Goal: Task Accomplishment & Management: Use online tool/utility

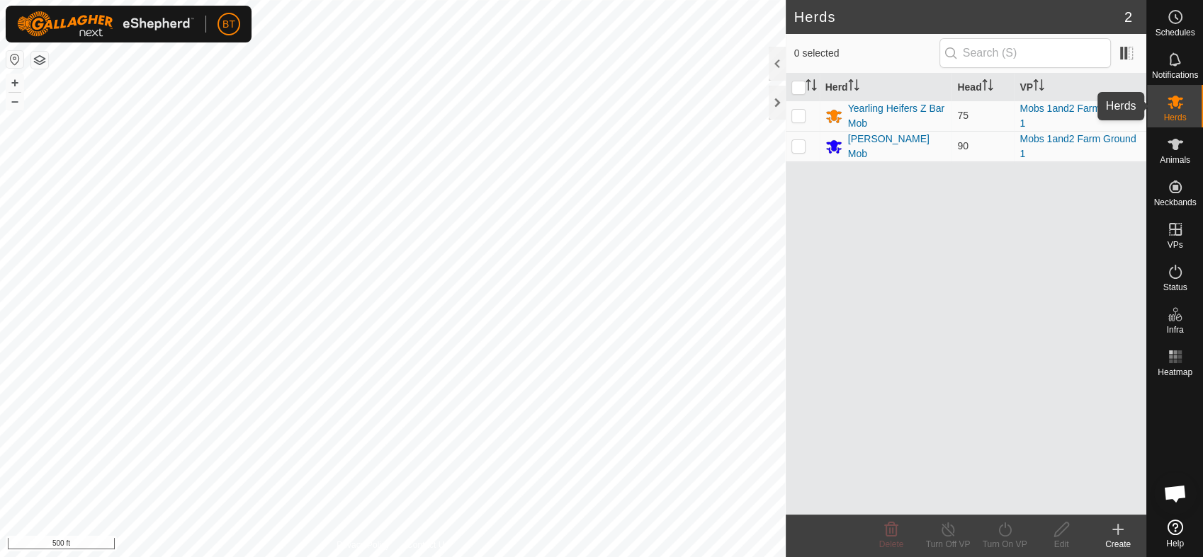
click at [1179, 102] on icon at bounding box center [1174, 101] width 17 height 17
click at [799, 120] on p-checkbox at bounding box center [798, 115] width 14 height 11
checkbox input "true"
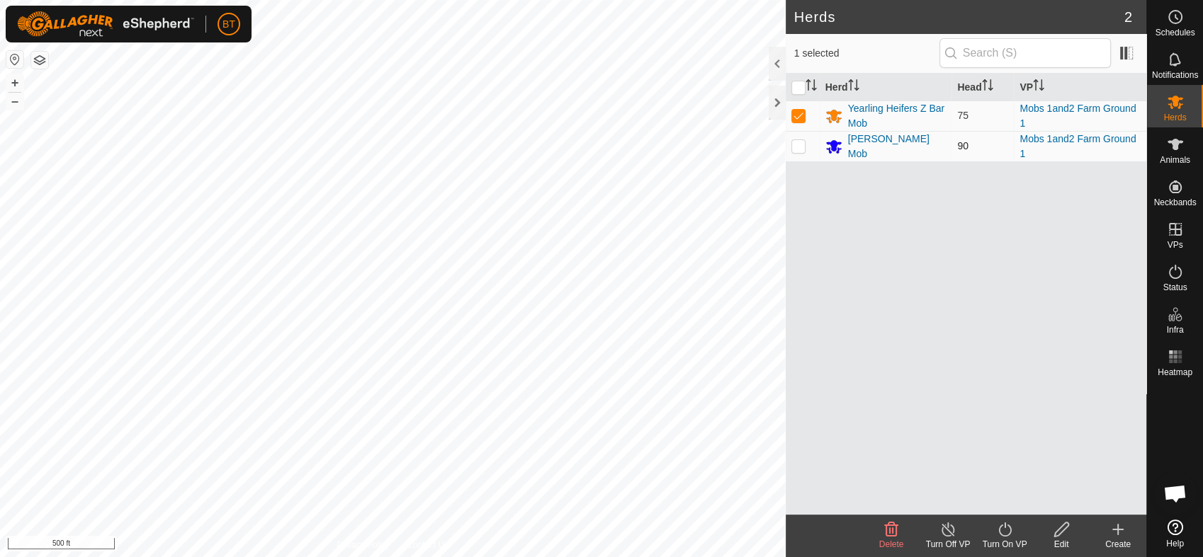
click at [796, 147] on p-checkbox at bounding box center [798, 145] width 14 height 11
checkbox input "true"
click at [945, 536] on icon at bounding box center [947, 530] width 13 height 14
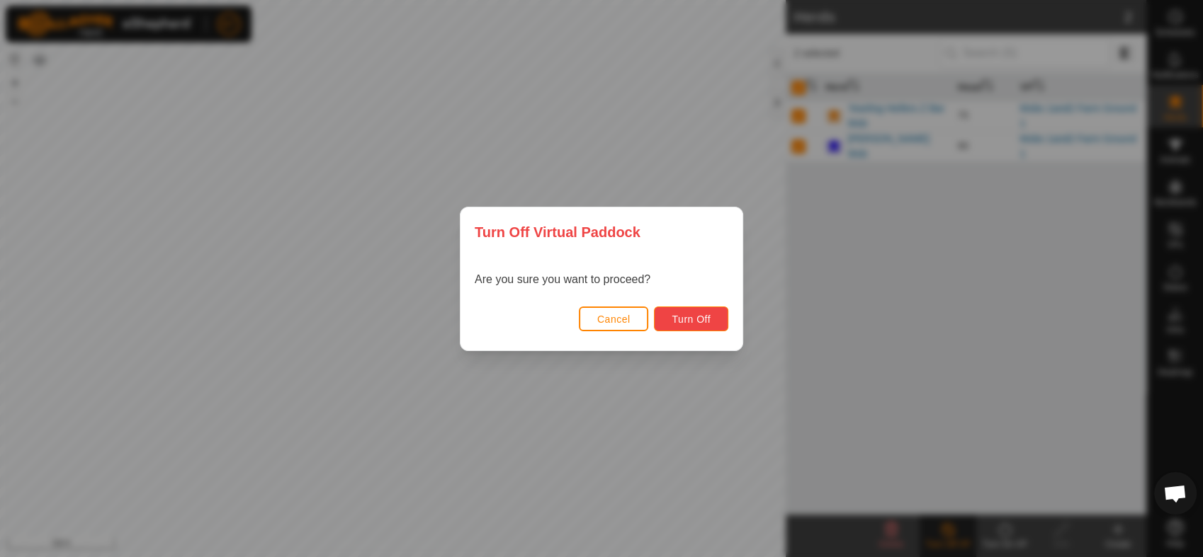
click at [686, 319] on span "Turn Off" at bounding box center [690, 319] width 39 height 11
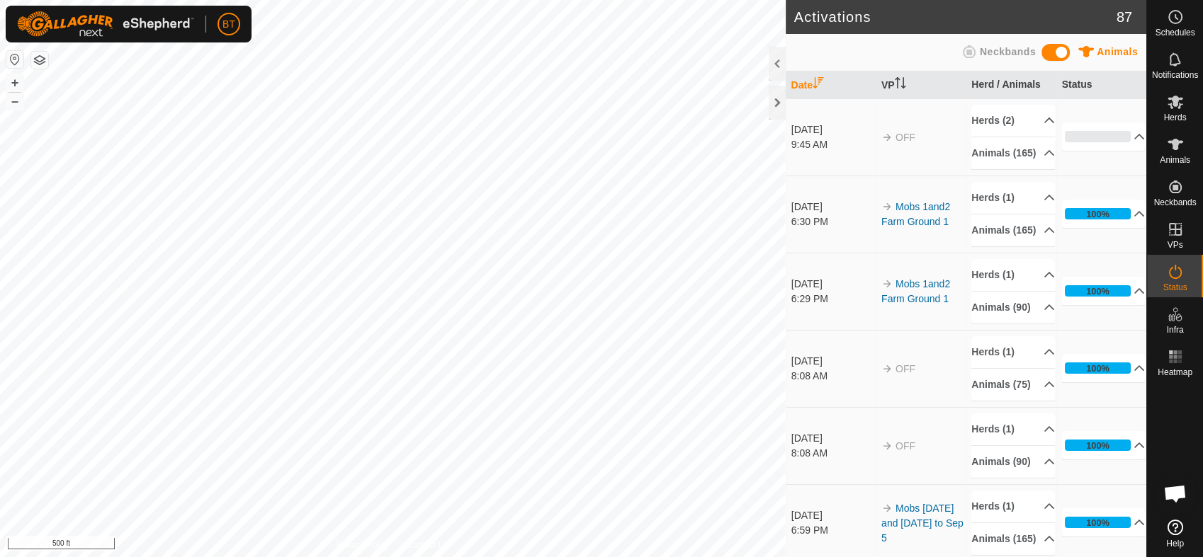
scroll to position [425, 0]
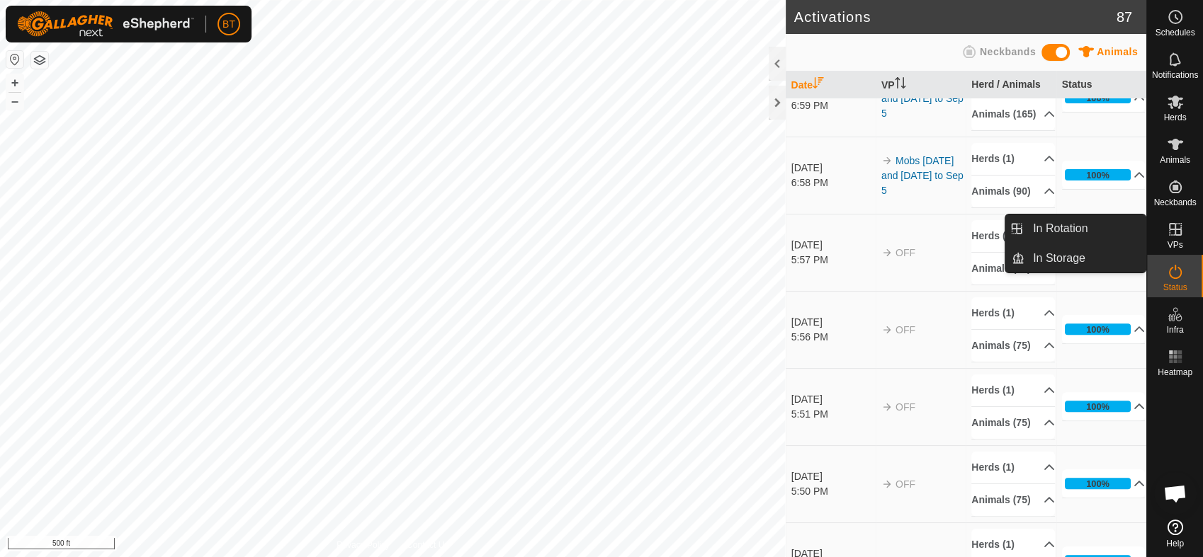
click at [1179, 237] on icon at bounding box center [1174, 229] width 17 height 17
click at [1056, 233] on link "In Rotation" at bounding box center [1084, 229] width 121 height 28
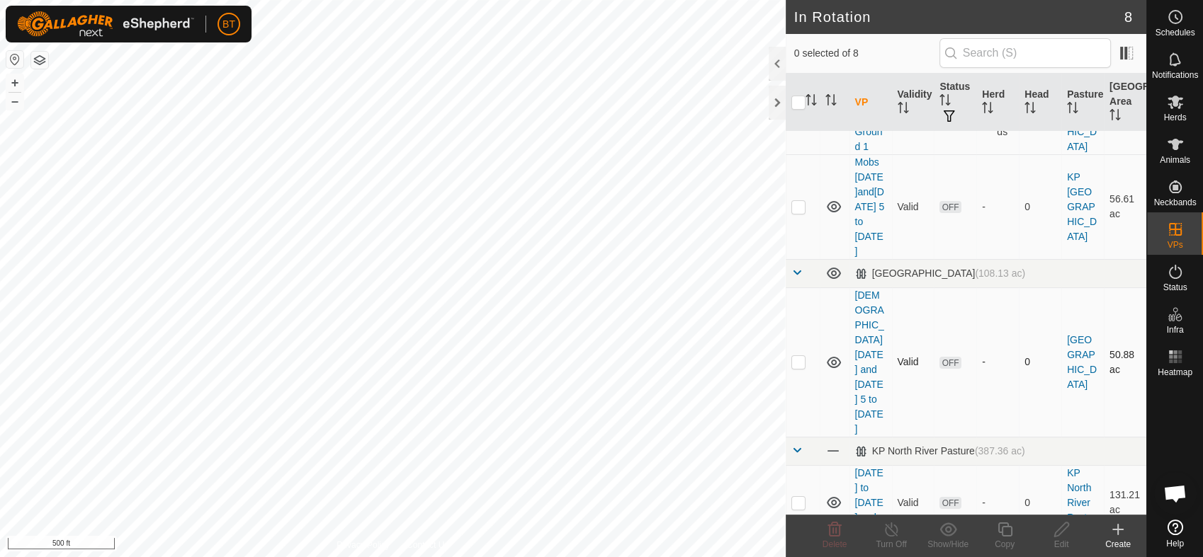
scroll to position [236, 0]
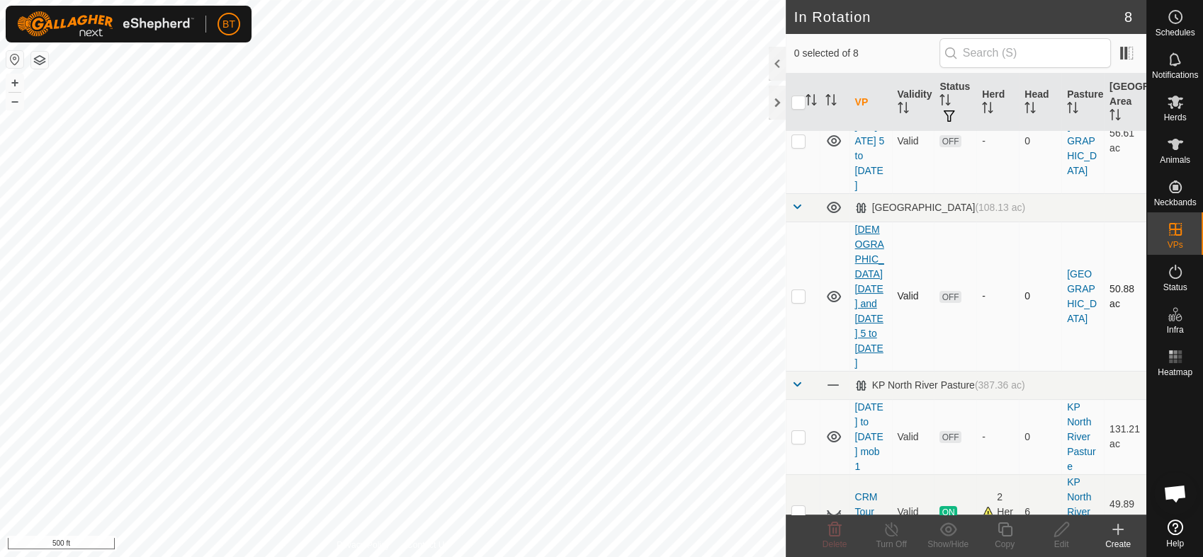
click at [868, 226] on link "[DEMOGRAPHIC_DATA] [DATE] and [DATE] 5 to [DATE]" at bounding box center [869, 296] width 29 height 145
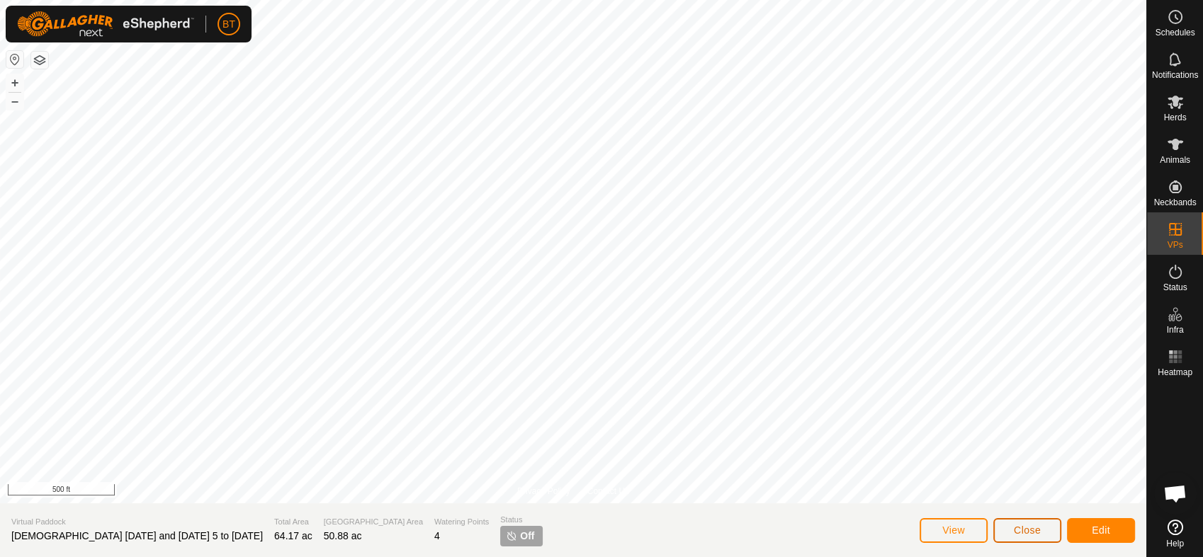
click at [1038, 530] on span "Close" at bounding box center [1026, 530] width 27 height 11
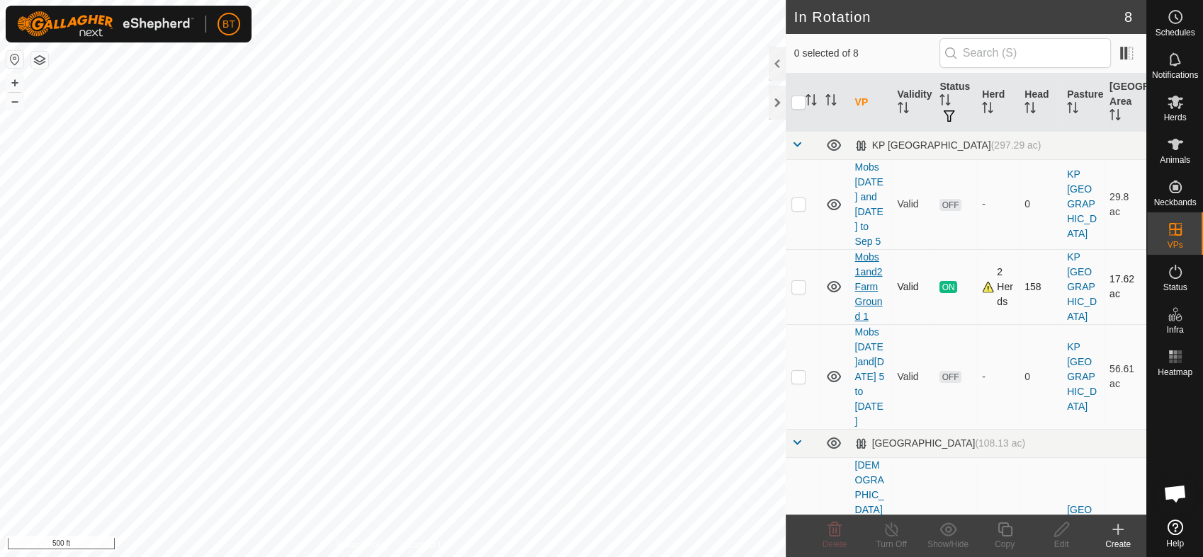
click at [868, 274] on link "Mobs 1and2 Farm Ground 1" at bounding box center [869, 286] width 28 height 71
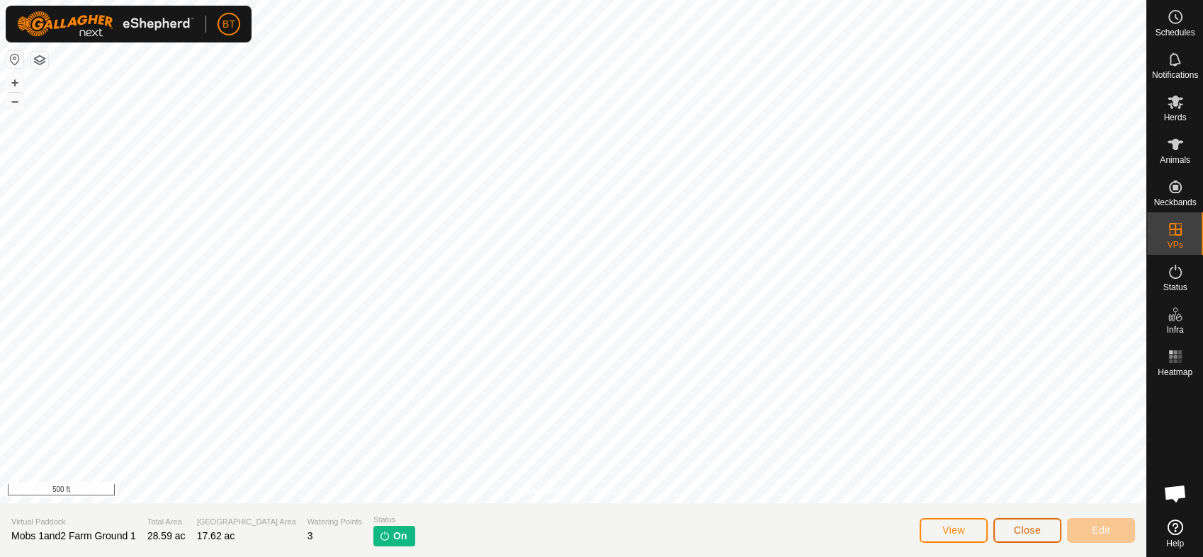
click at [1045, 533] on button "Close" at bounding box center [1027, 530] width 68 height 25
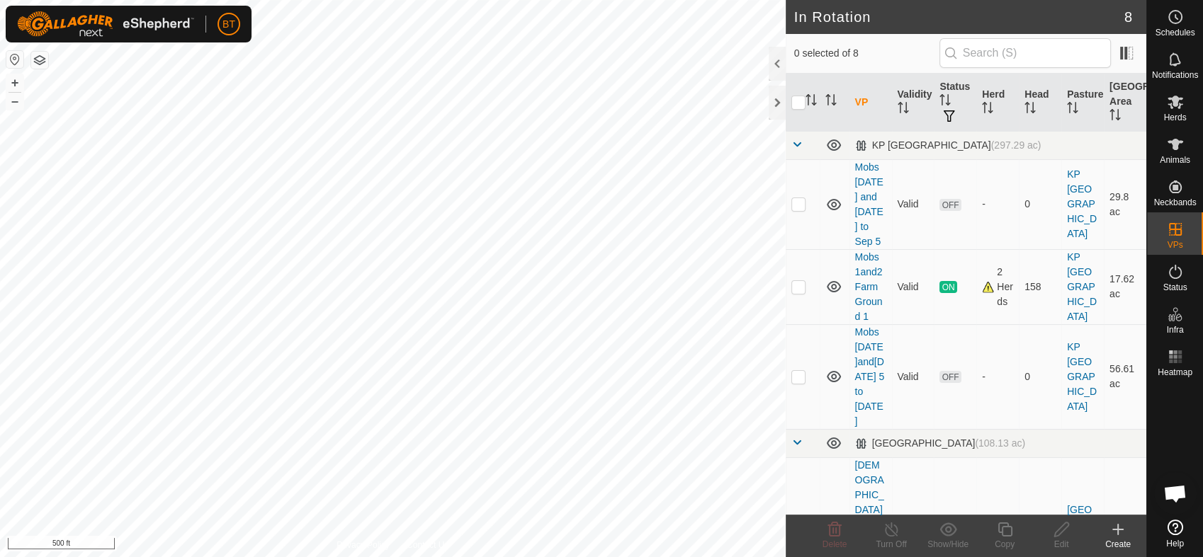
click at [1117, 542] on div "Create" at bounding box center [1117, 544] width 57 height 13
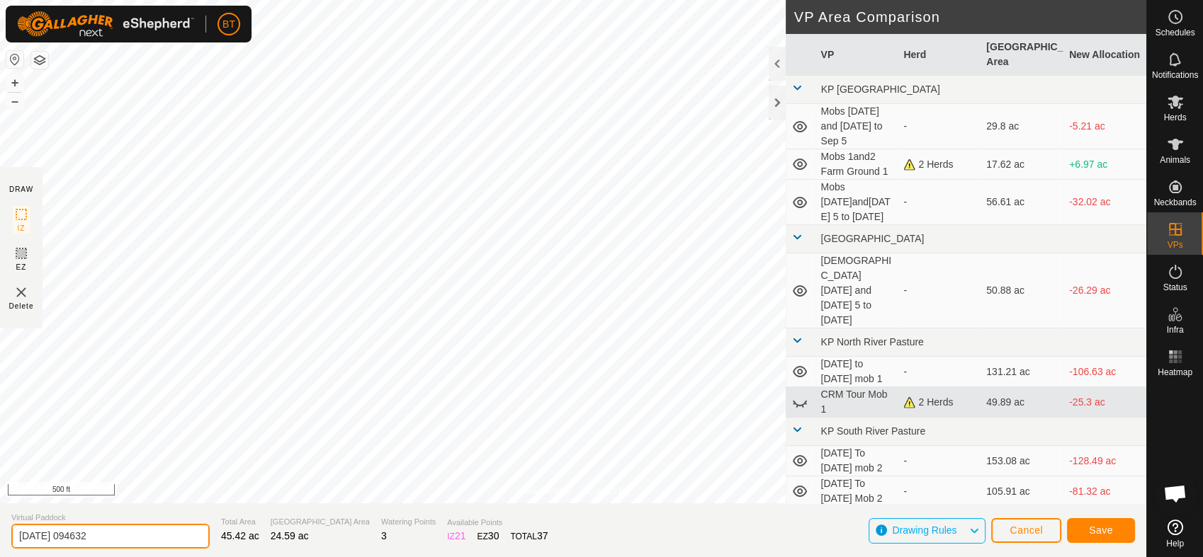
click at [139, 540] on input "[DATE] 094632" at bounding box center [110, 536] width 198 height 25
type input "2"
type input "Mobs 1and2 [DATE] to [DATE]"
click at [1106, 530] on span "Save" at bounding box center [1101, 530] width 24 height 11
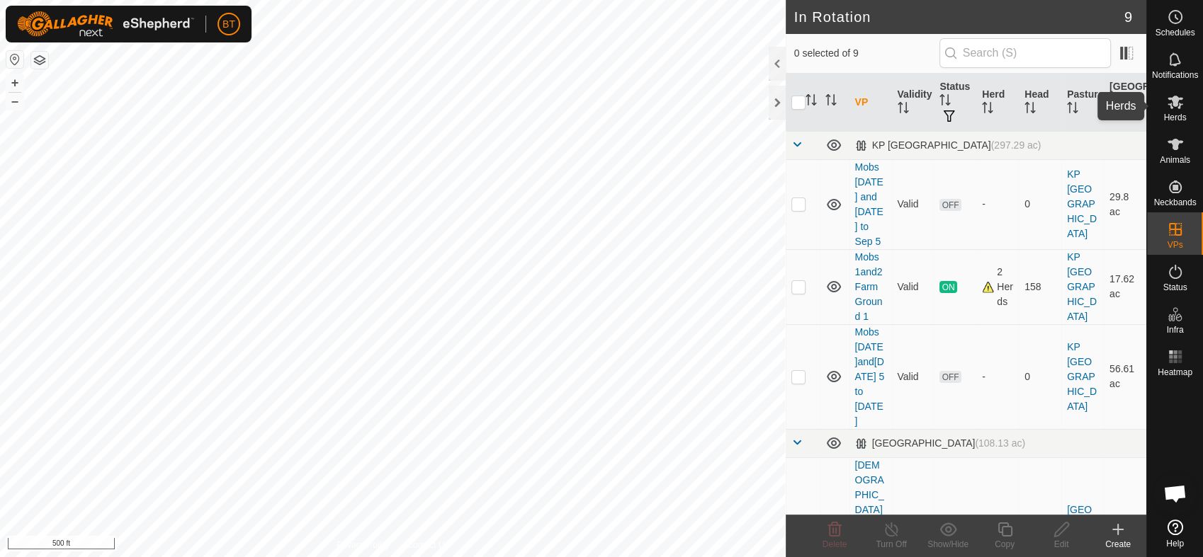
click at [1174, 105] on icon at bounding box center [1175, 102] width 16 height 13
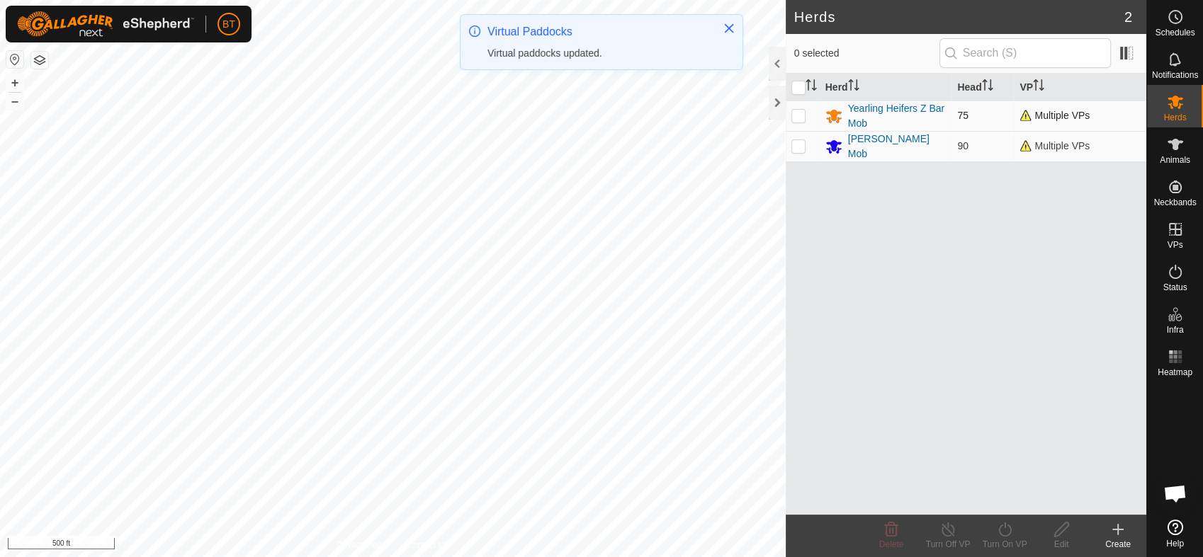
click at [800, 118] on p-checkbox at bounding box center [798, 115] width 14 height 11
checkbox input "true"
drag, startPoint x: 798, startPoint y: 147, endPoint x: 800, endPoint y: 164, distance: 17.8
click at [798, 147] on p-checkbox at bounding box center [798, 145] width 14 height 11
checkbox input "true"
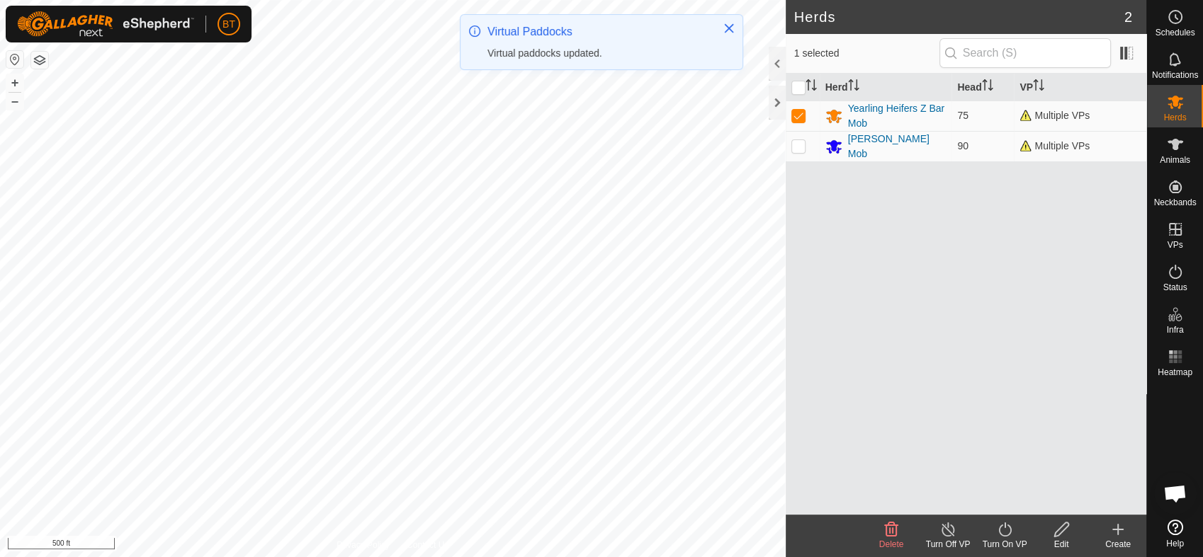
checkbox input "true"
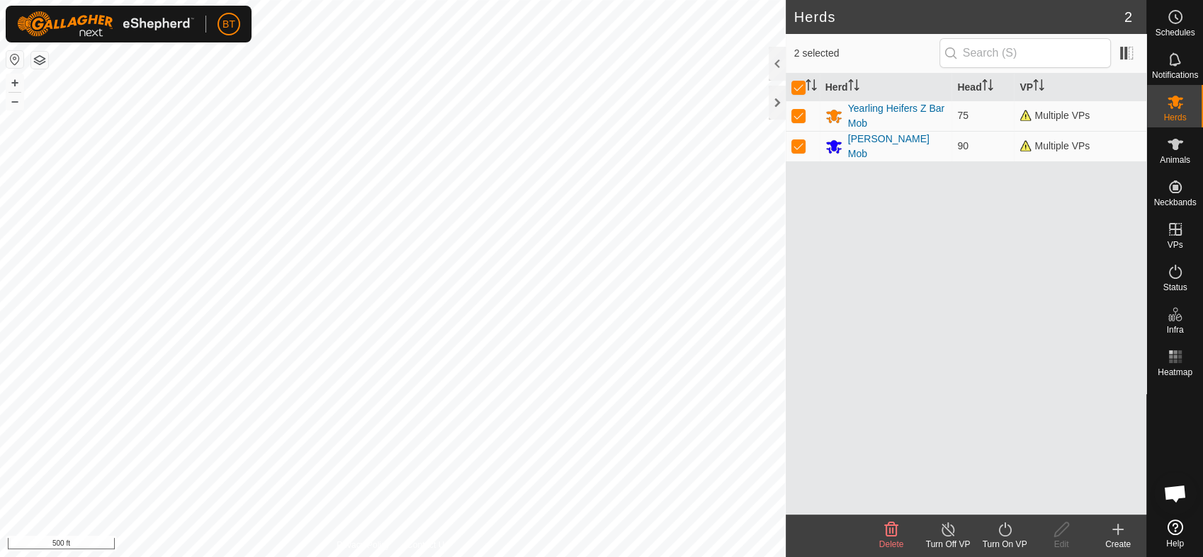
click at [1008, 533] on icon at bounding box center [1005, 529] width 18 height 17
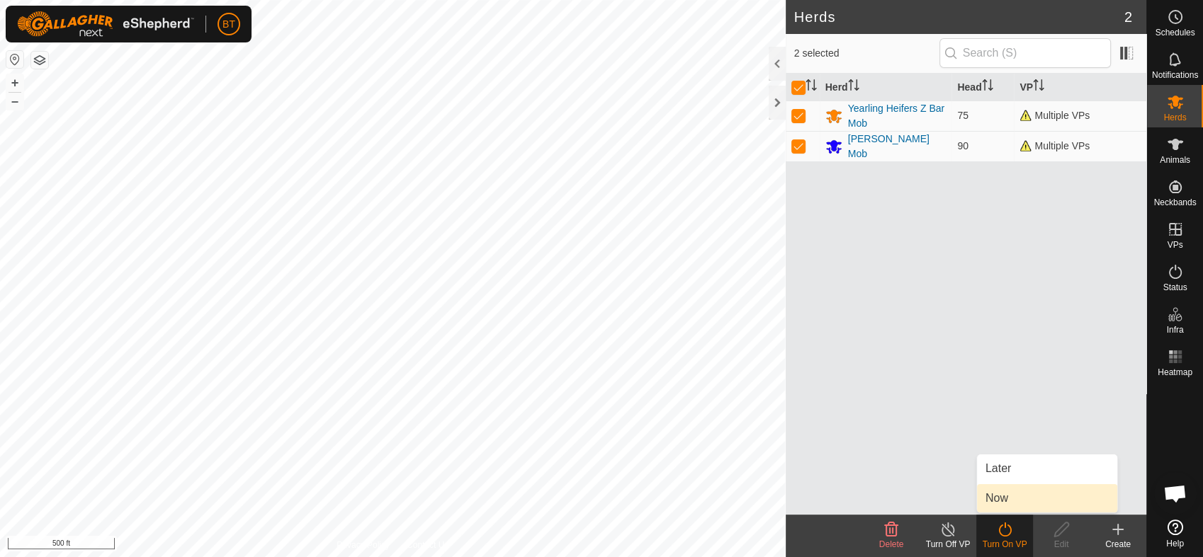
click at [1004, 498] on link "Now" at bounding box center [1047, 498] width 140 height 28
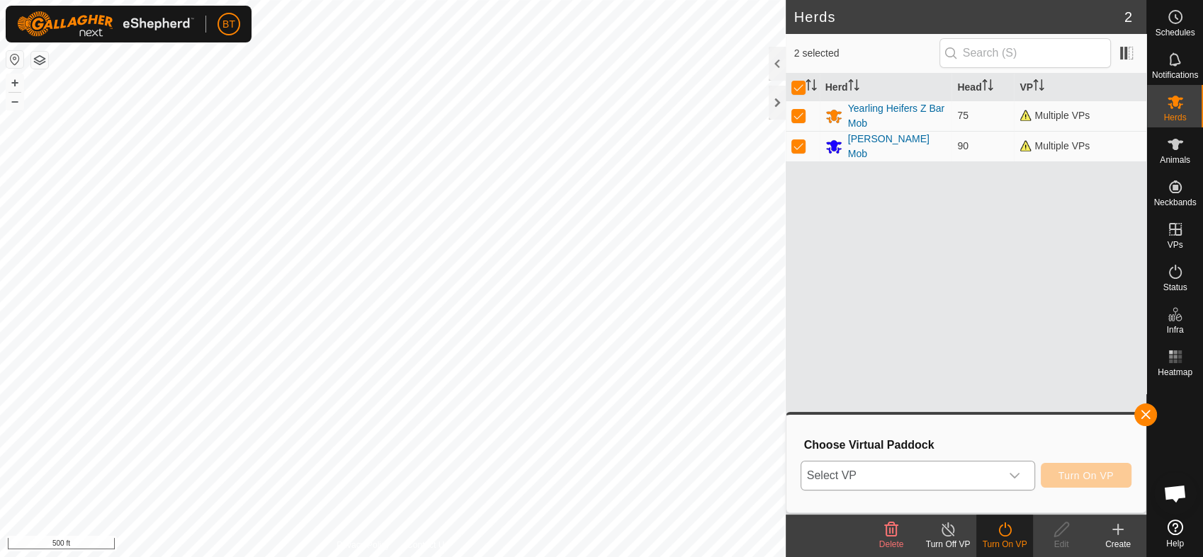
click at [1009, 474] on div "dropdown trigger" at bounding box center [1014, 476] width 28 height 28
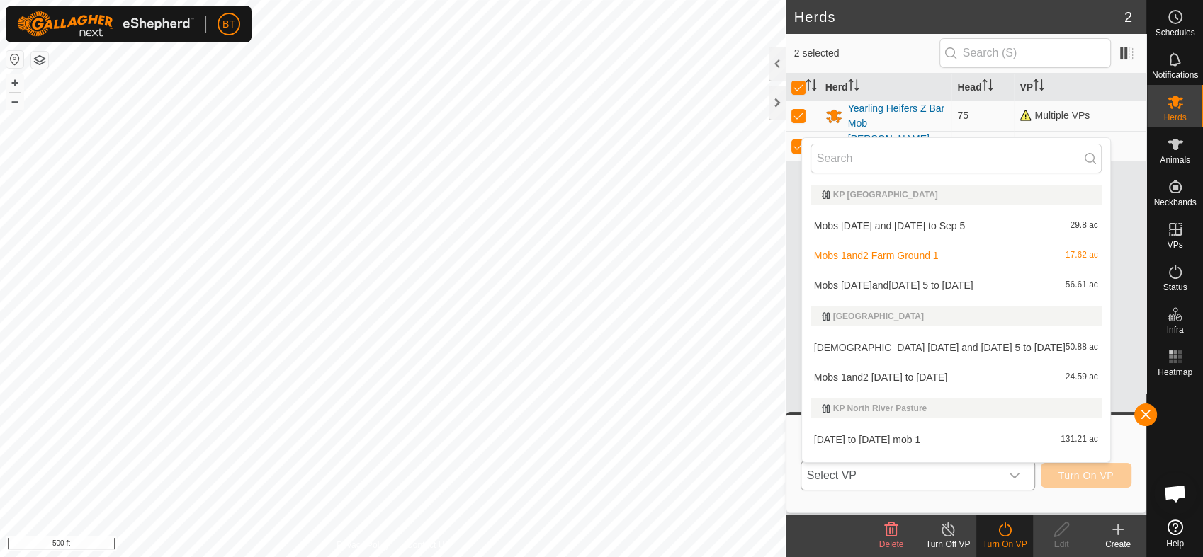
scroll to position [21, 0]
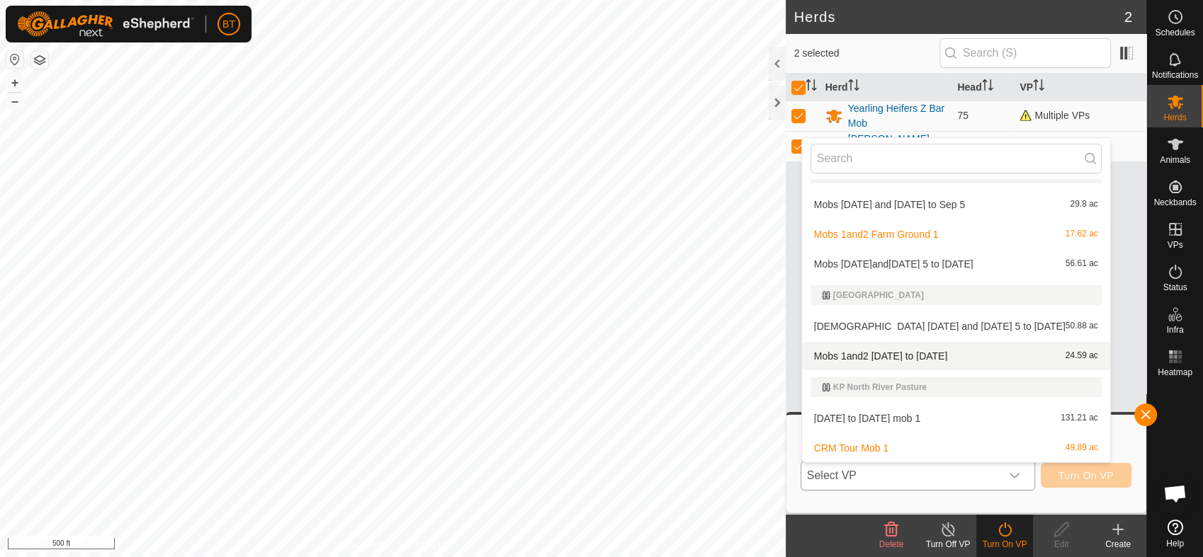
click at [907, 353] on li "Mobs 1and2 [DATE] to [DATE] 24.59 ac" at bounding box center [956, 356] width 308 height 28
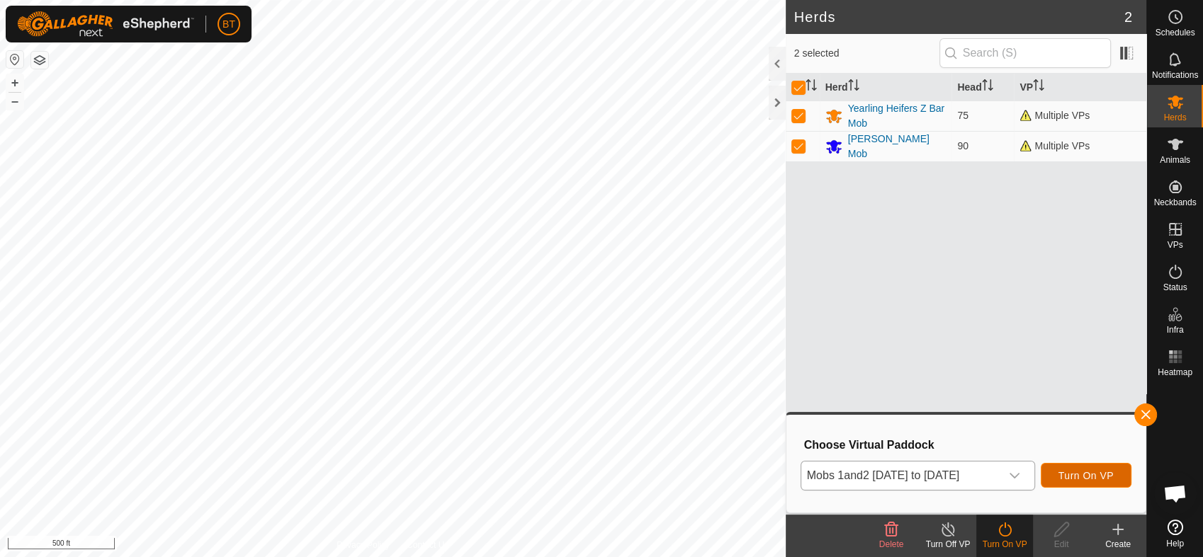
click at [1070, 475] on span "Turn On VP" at bounding box center [1085, 475] width 55 height 11
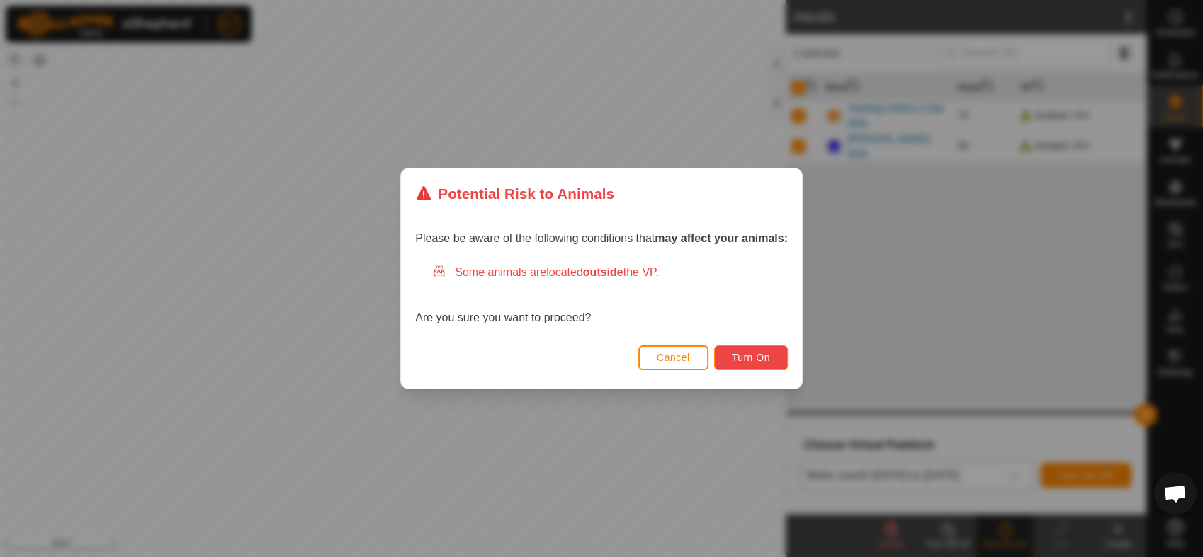
click at [737, 357] on span "Turn On" at bounding box center [751, 357] width 38 height 11
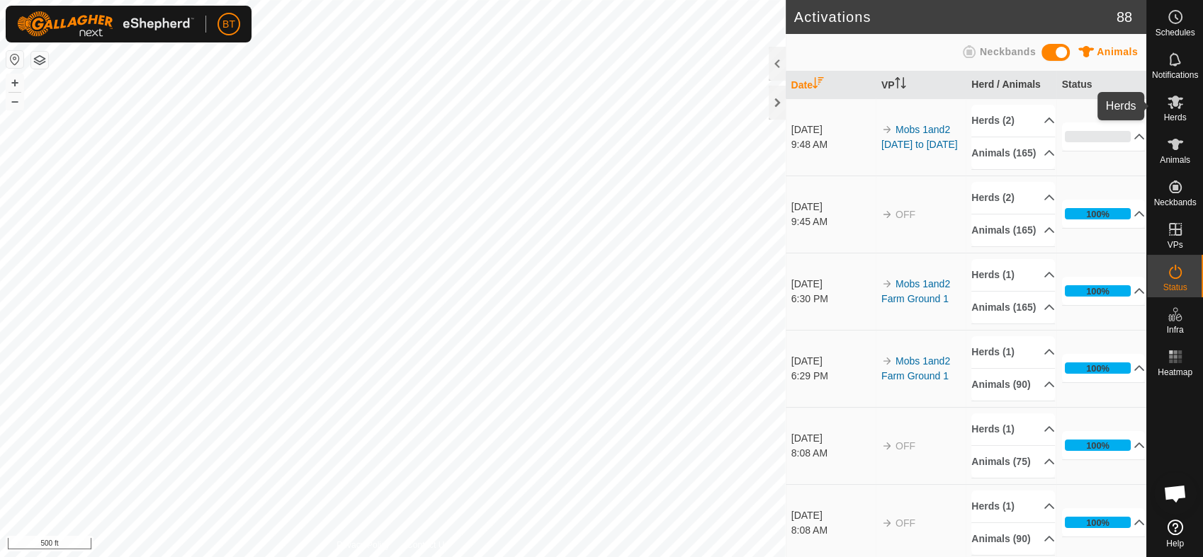
click at [1167, 108] on icon at bounding box center [1174, 101] width 17 height 17
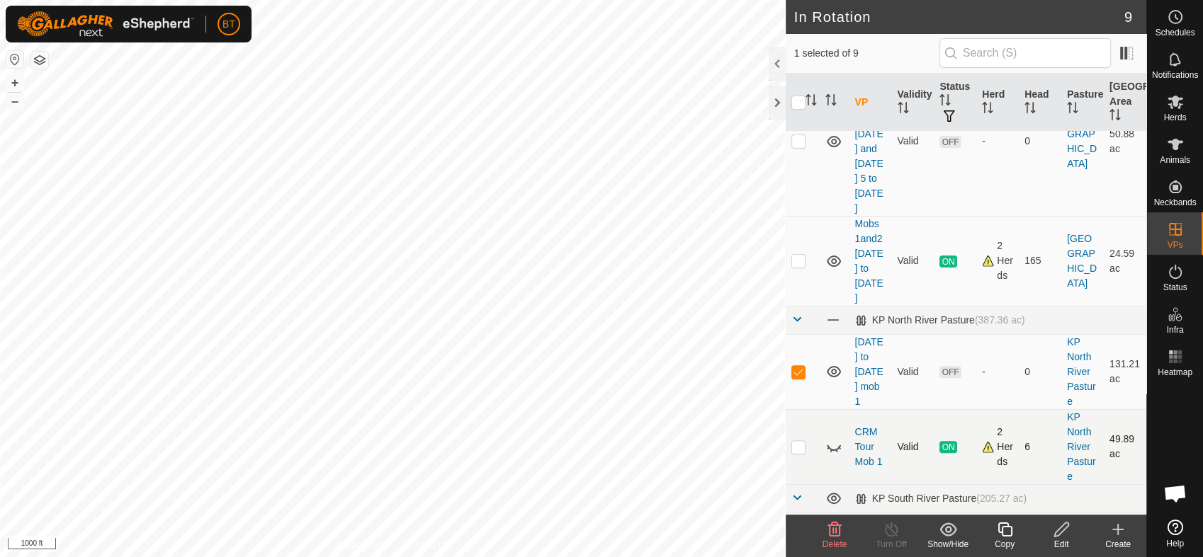
scroll to position [393, 0]
click at [836, 533] on icon at bounding box center [834, 529] width 17 height 17
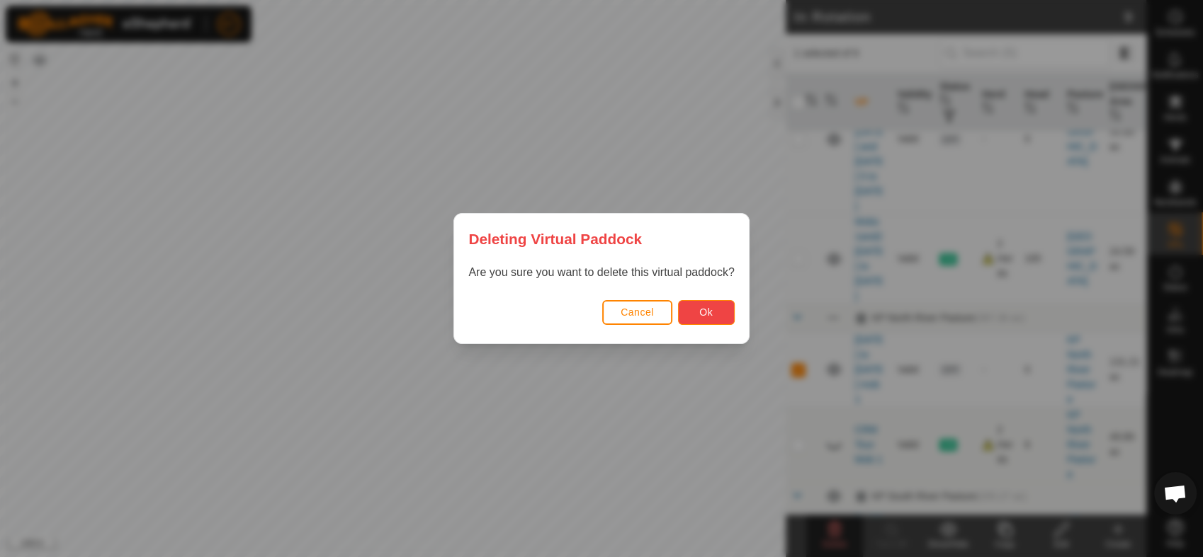
click at [707, 305] on button "Ok" at bounding box center [706, 312] width 57 height 25
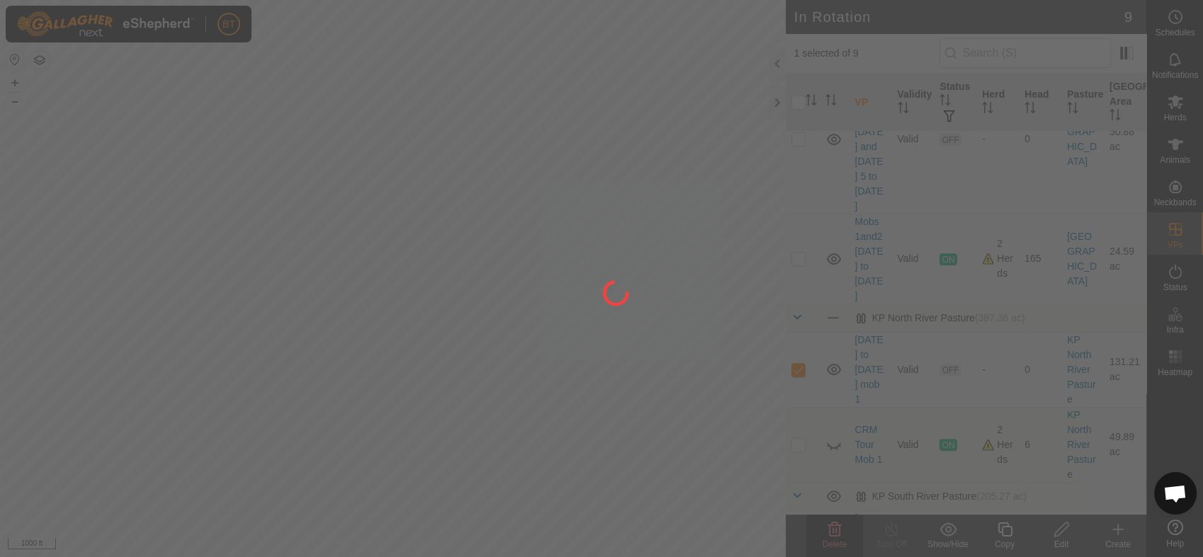
checkbox input "false"
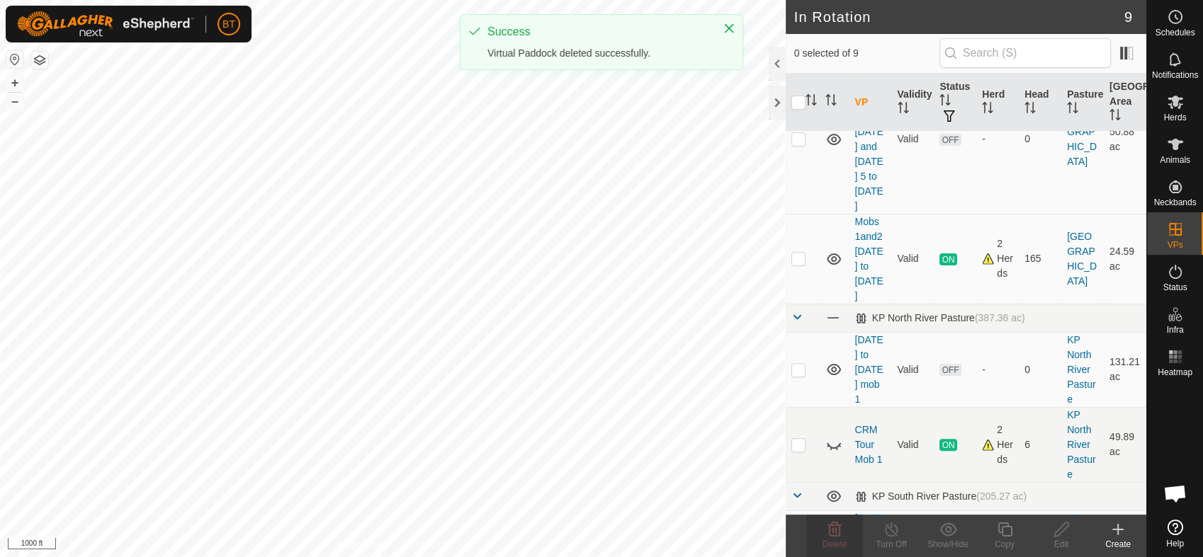
scroll to position [359, 0]
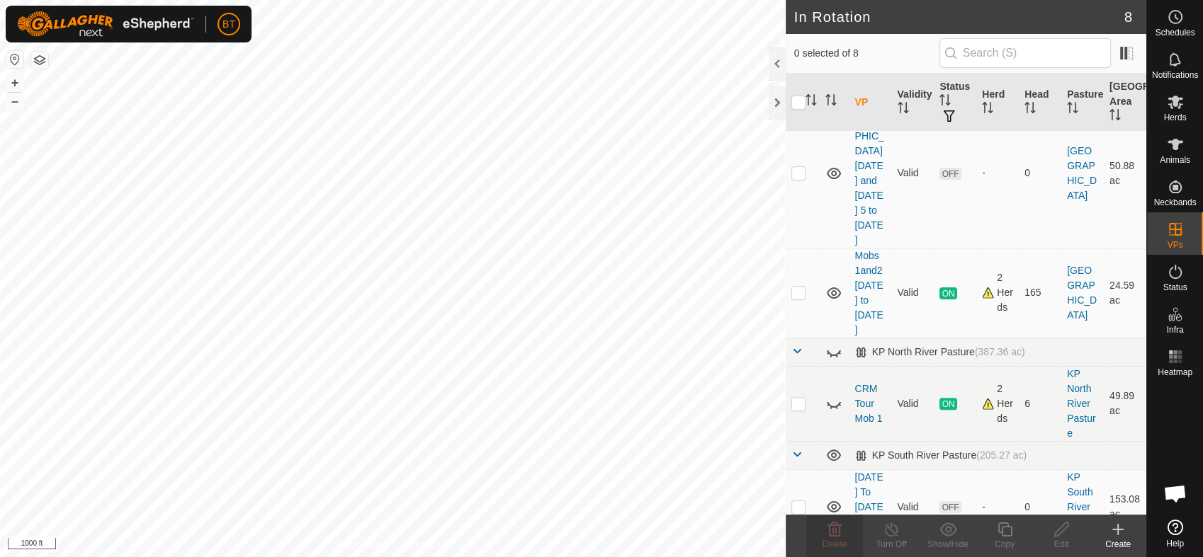
checkbox input "true"
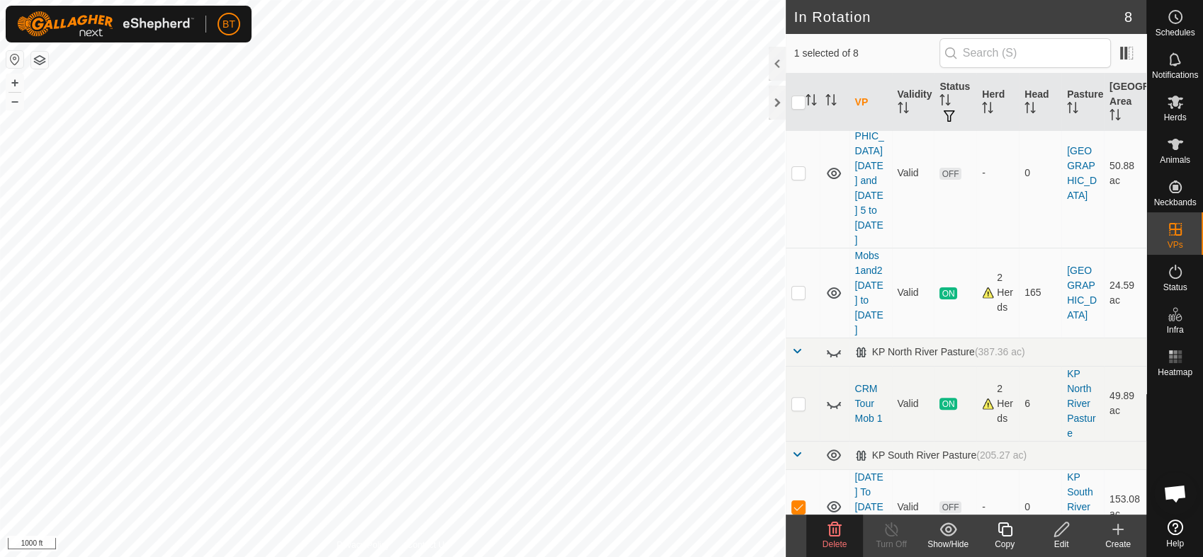
click at [833, 540] on span "Delete" at bounding box center [834, 545] width 25 height 10
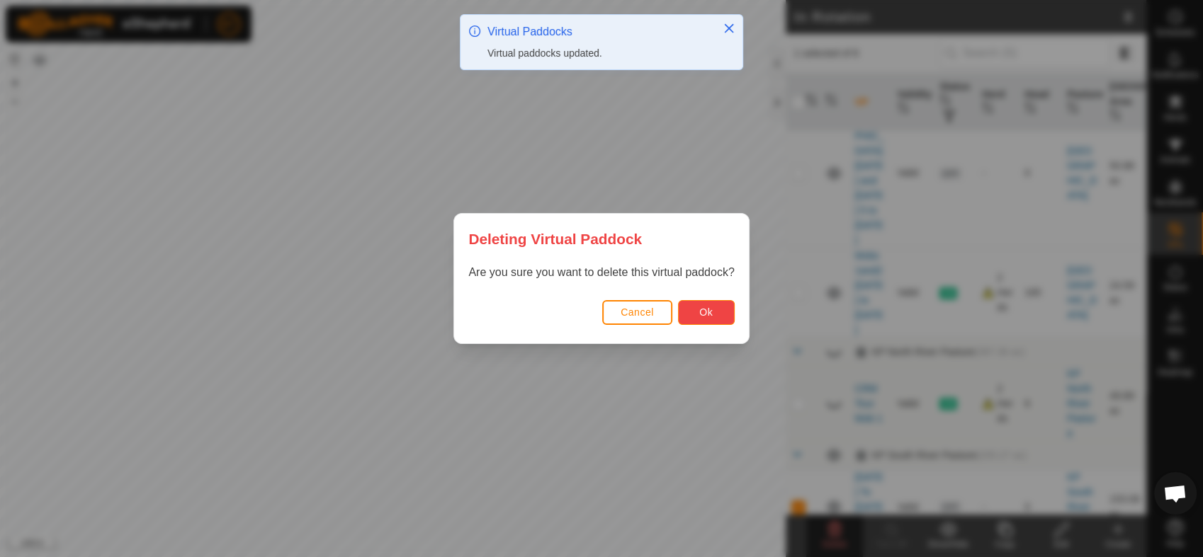
click at [719, 306] on button "Ok" at bounding box center [706, 312] width 57 height 25
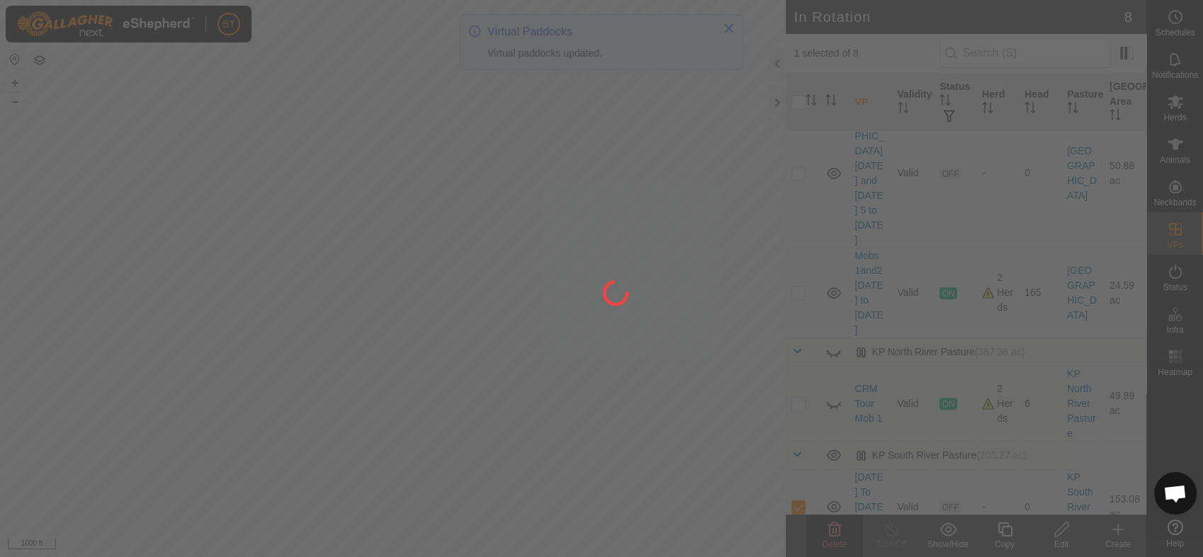
checkbox input "false"
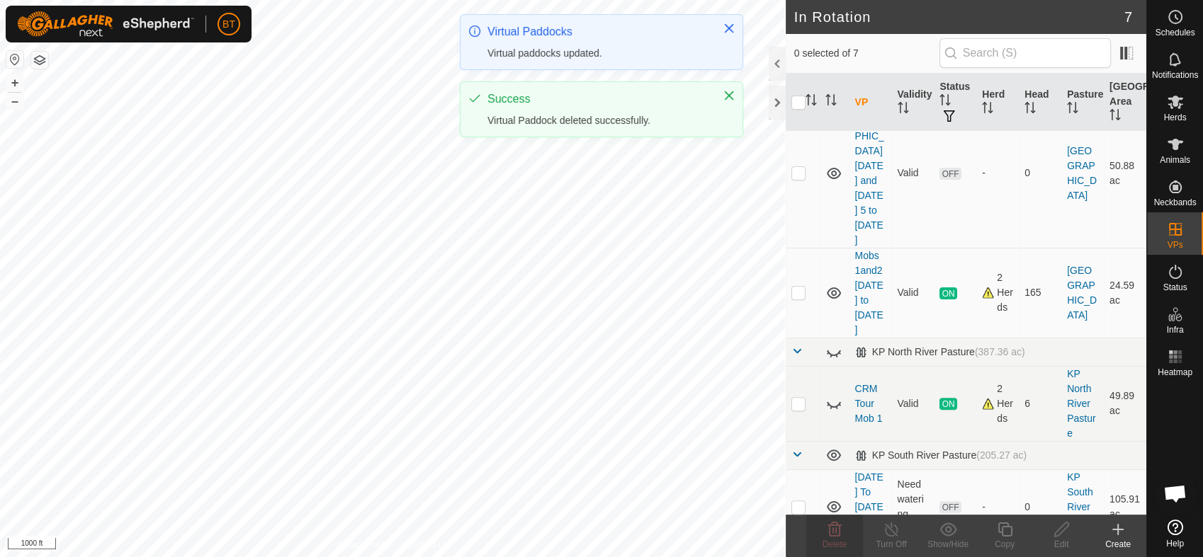
scroll to position [284, 0]
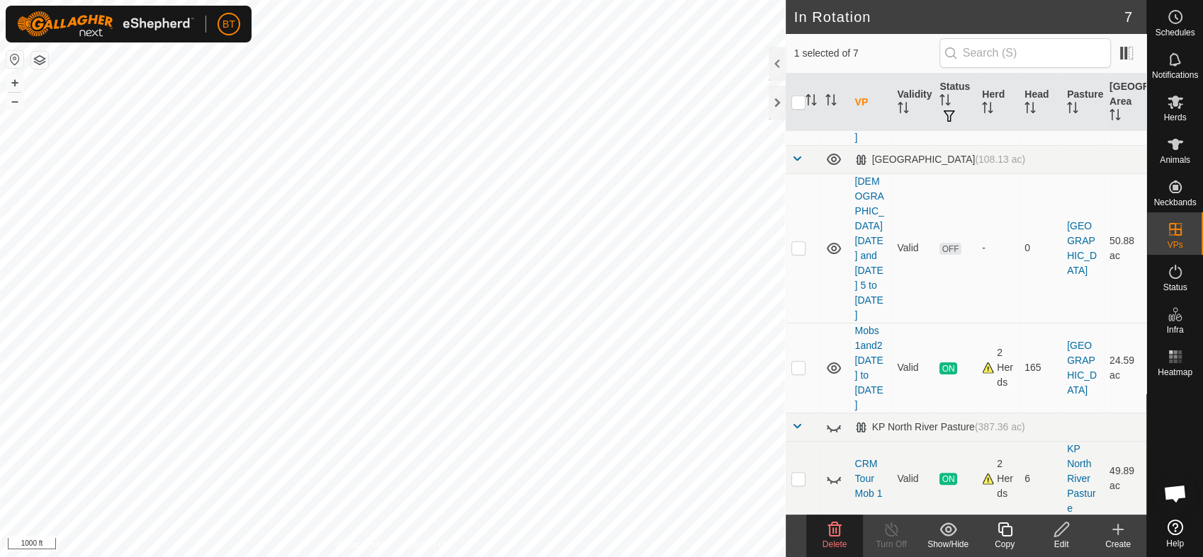
click at [831, 535] on icon at bounding box center [834, 530] width 13 height 14
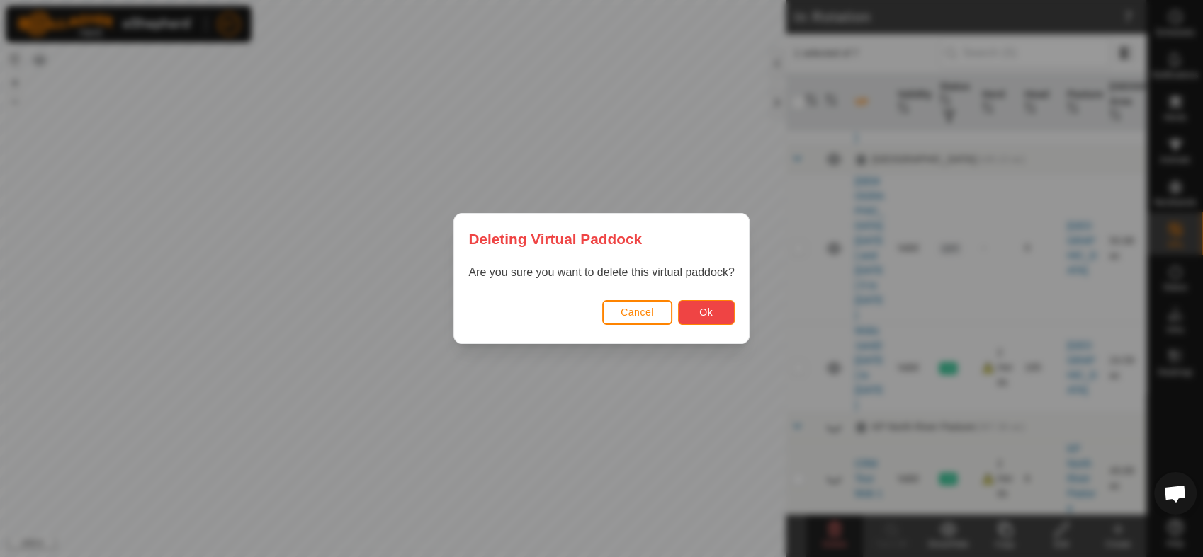
click at [693, 309] on button "Ok" at bounding box center [706, 312] width 57 height 25
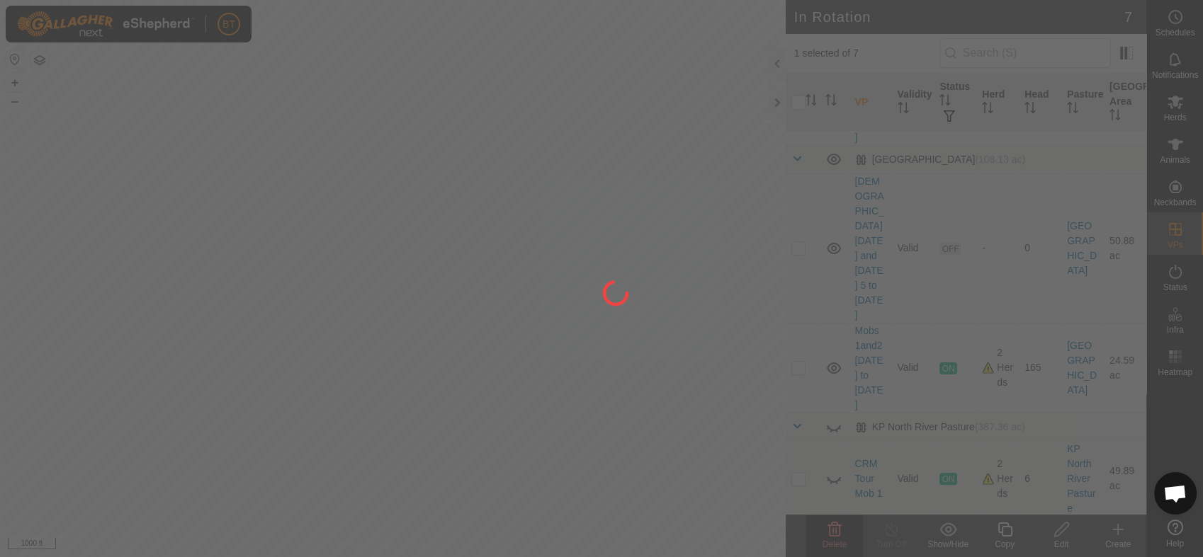
checkbox input "false"
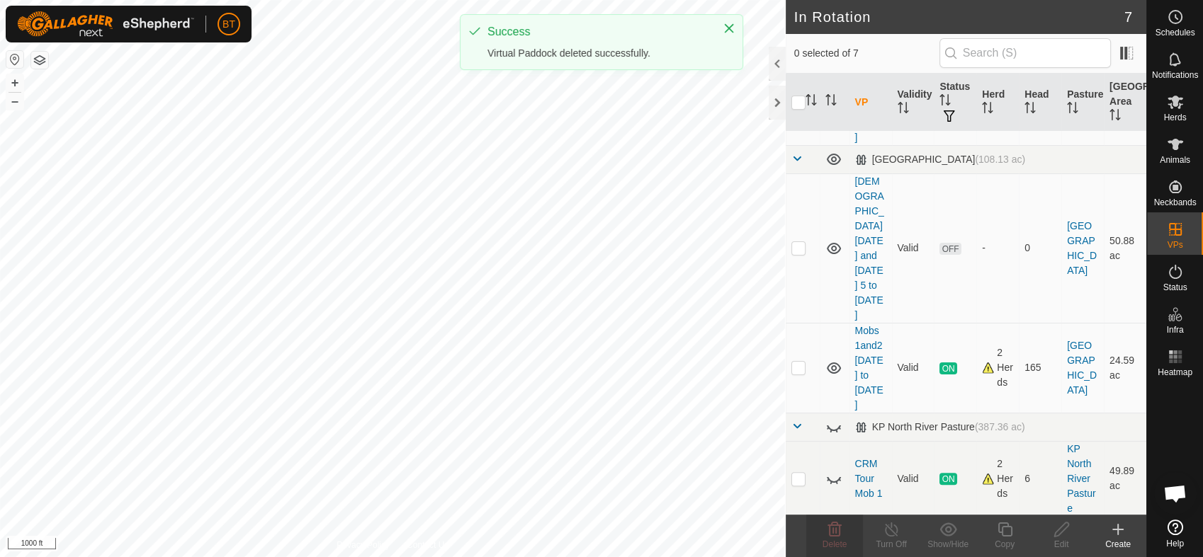
scroll to position [181, 0]
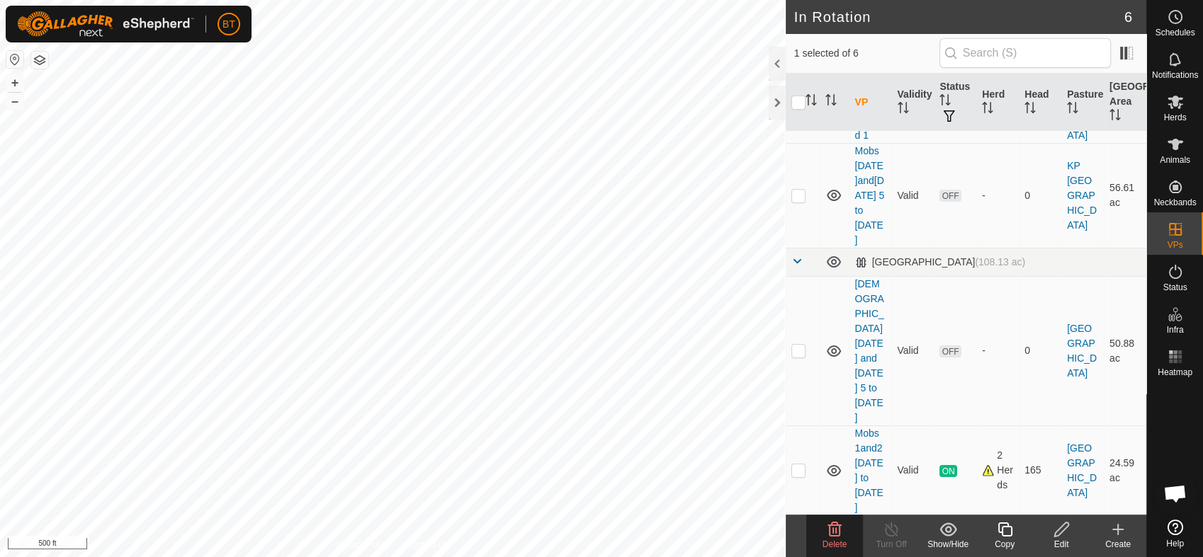
click at [834, 537] on icon at bounding box center [834, 529] width 17 height 17
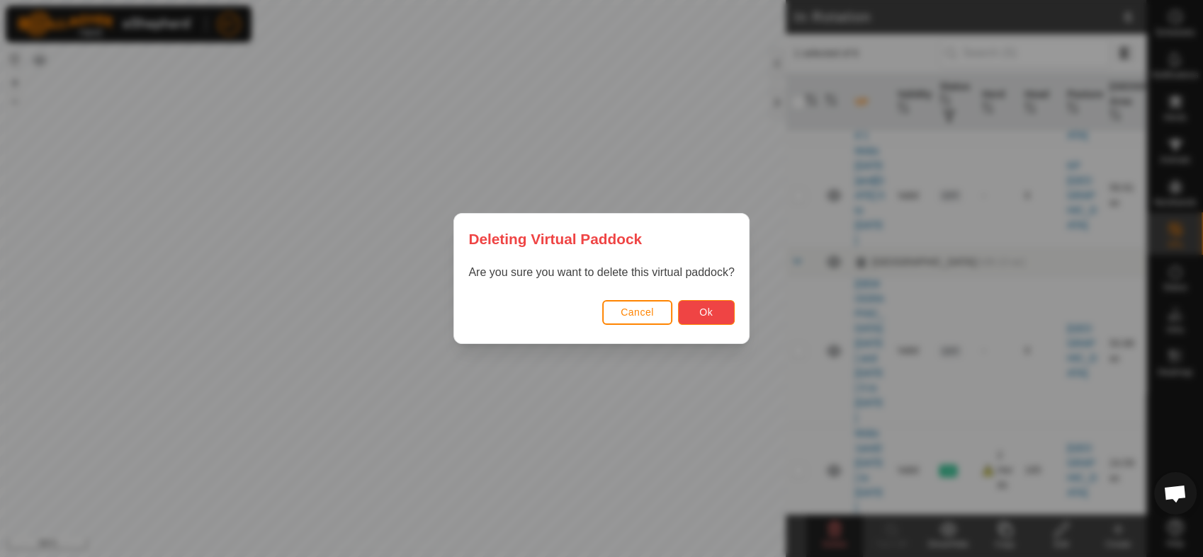
click at [722, 310] on button "Ok" at bounding box center [706, 312] width 57 height 25
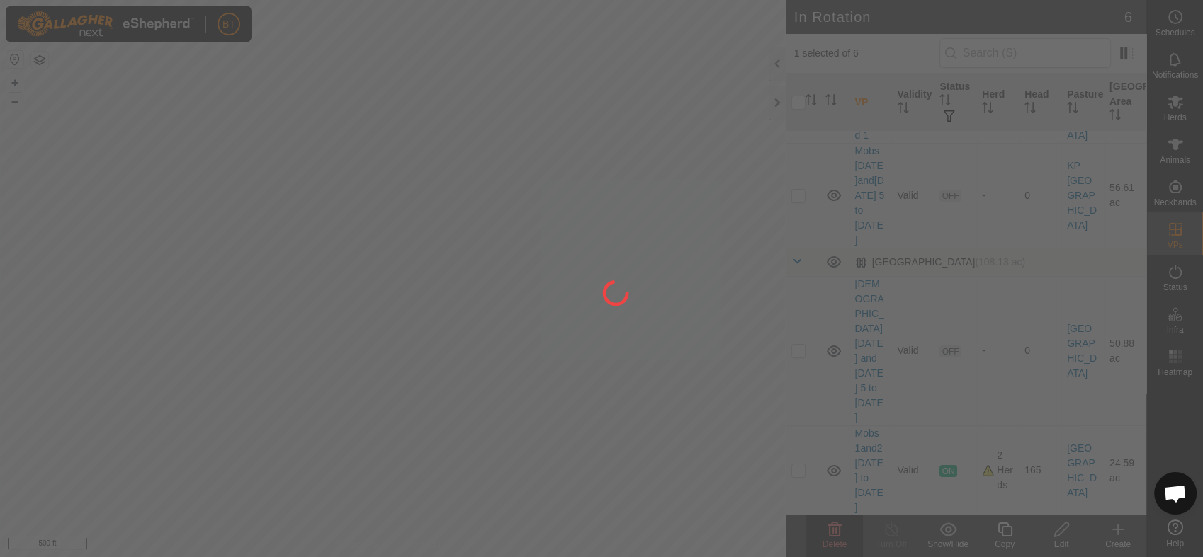
checkbox input "false"
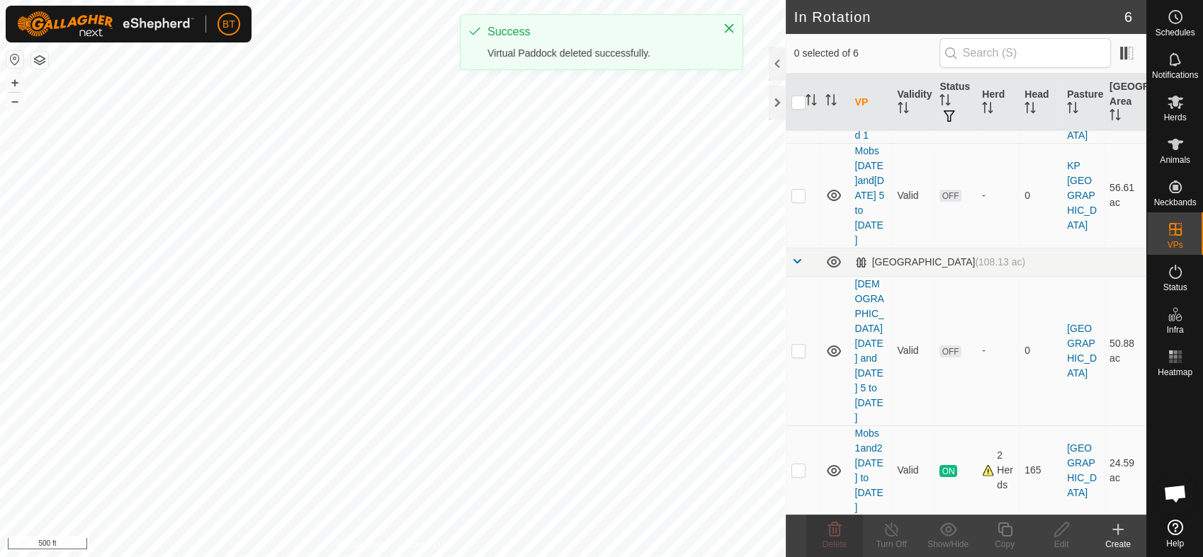
scroll to position [106, 0]
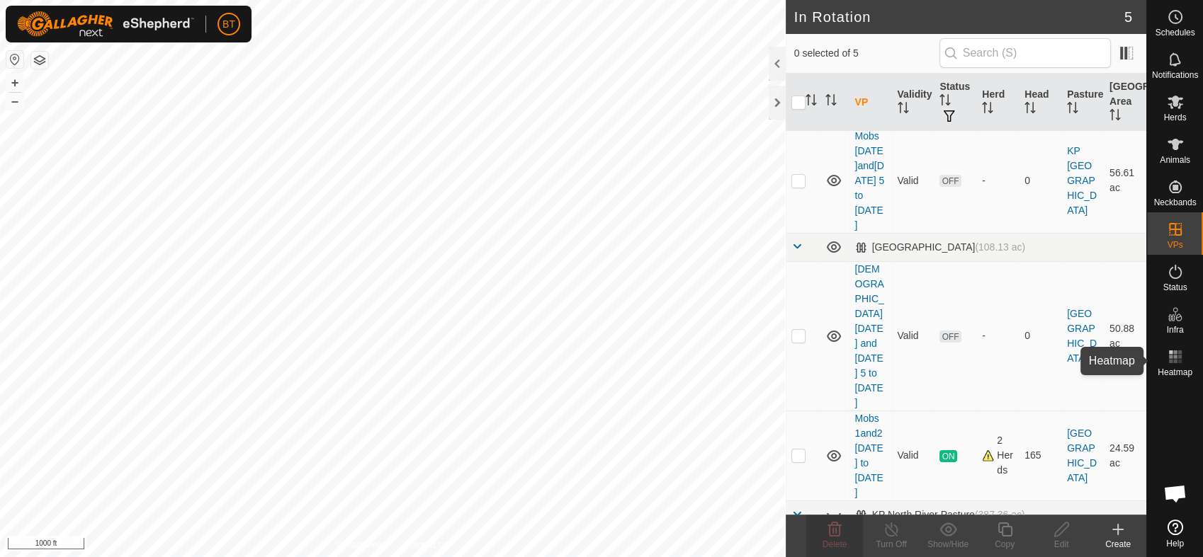
click at [1172, 356] on icon at bounding box center [1174, 356] width 17 height 17
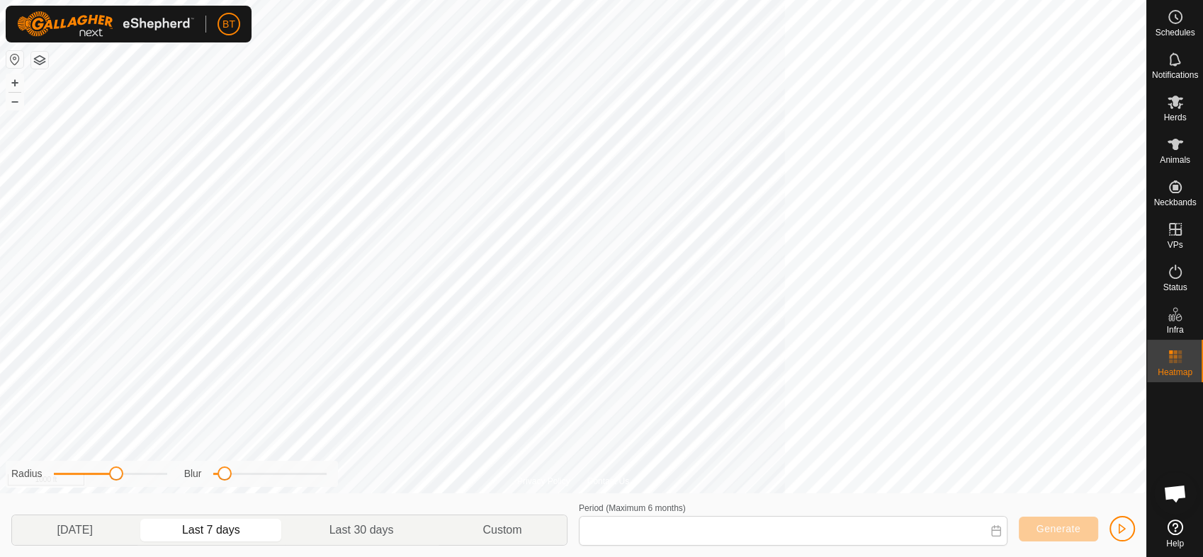
type input "[DATE] - [DATE]"
